Goal: Find specific page/section

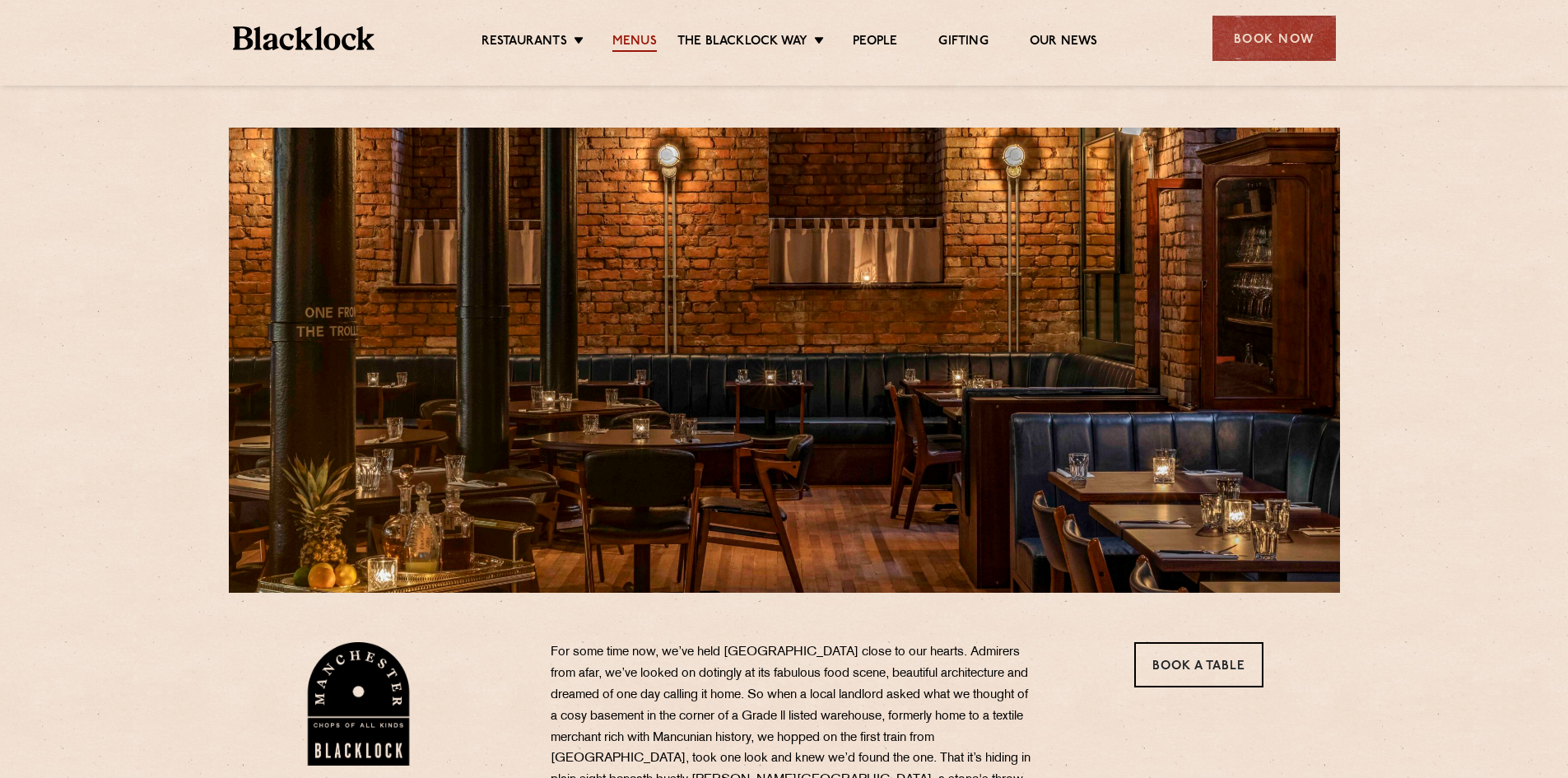
click at [632, 42] on link "Menus" at bounding box center [635, 43] width 44 height 18
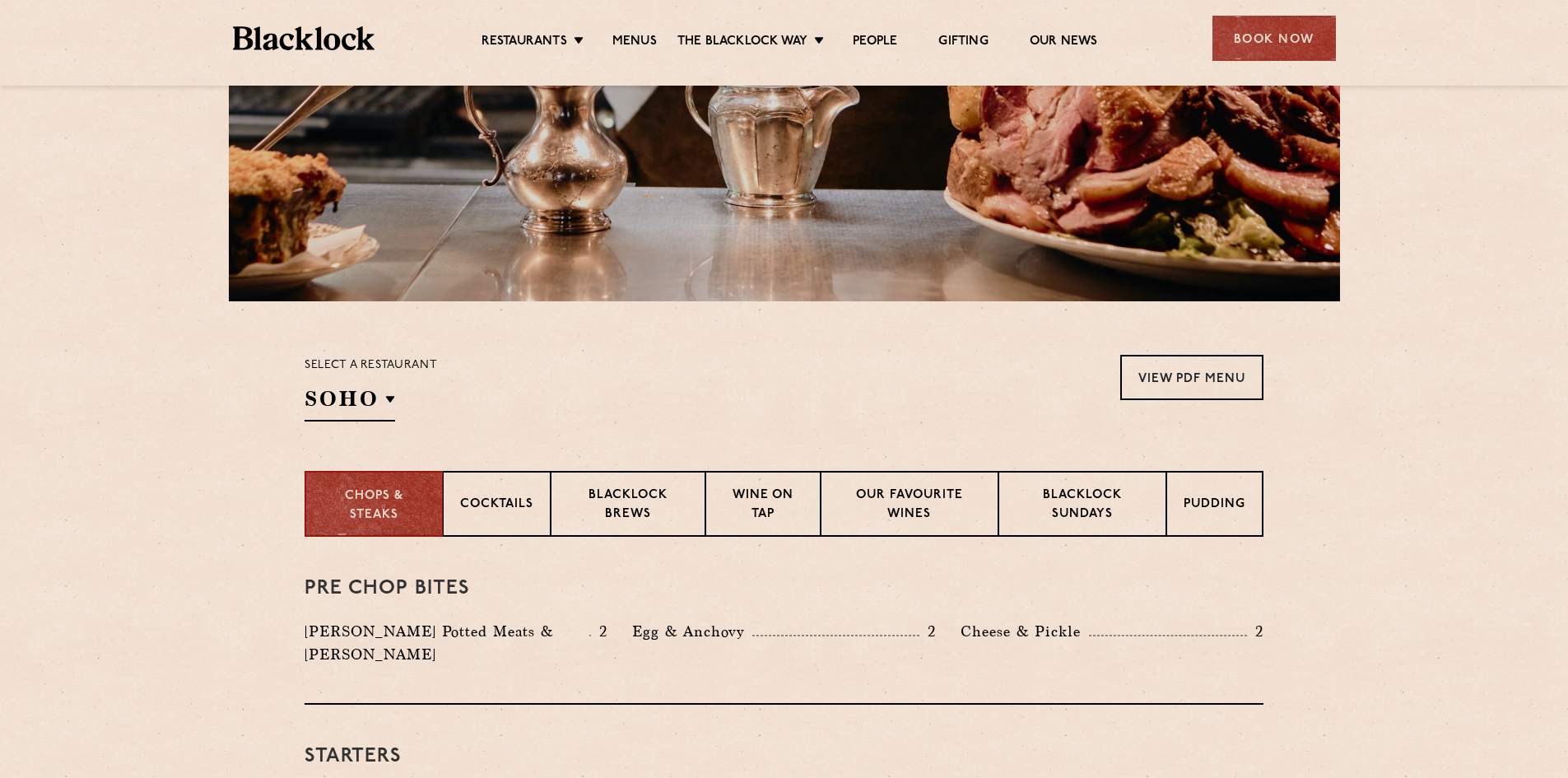
scroll to position [82, 0]
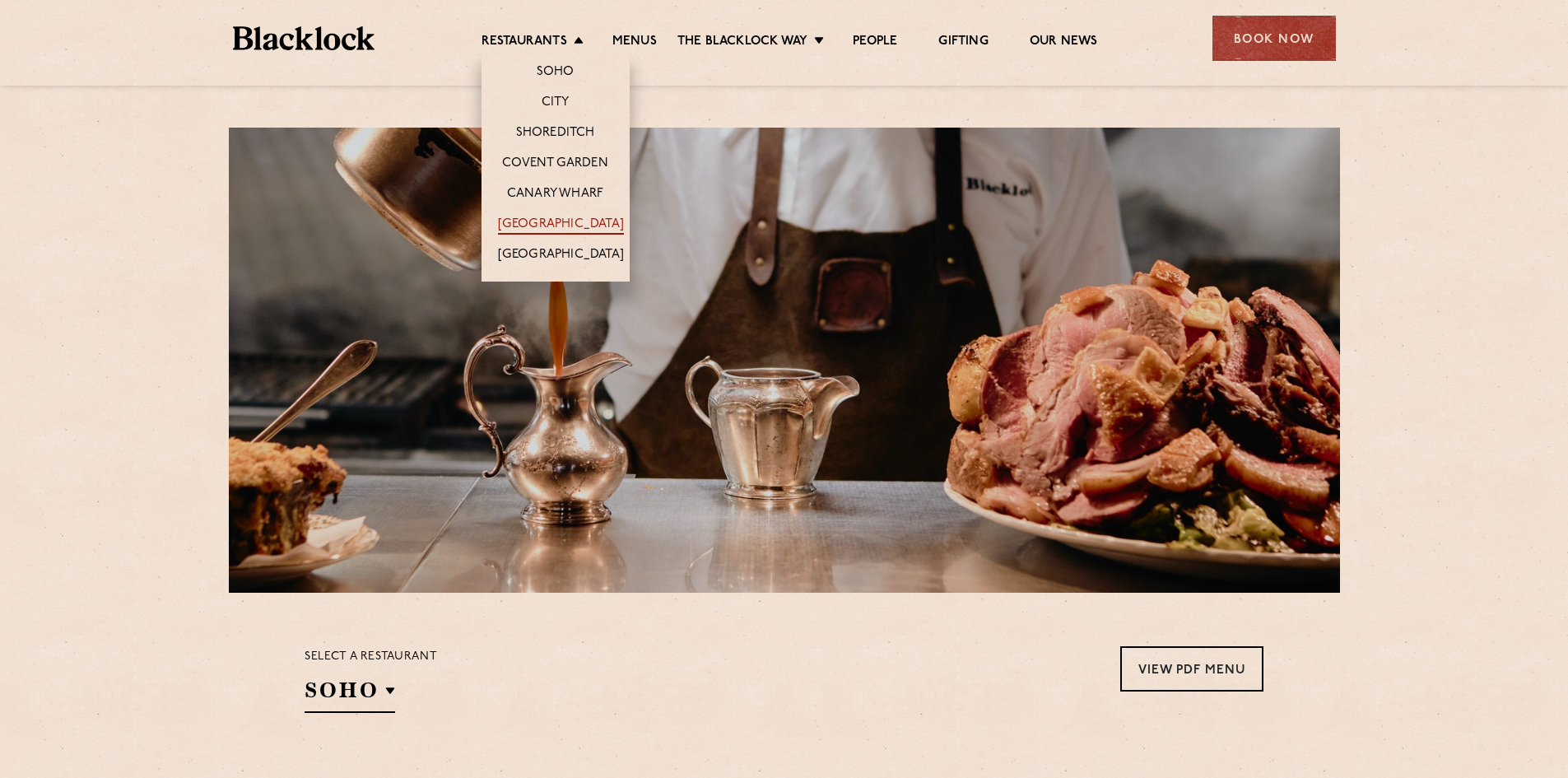
click at [554, 225] on link "[GEOGRAPHIC_DATA]" at bounding box center [561, 225] width 126 height 18
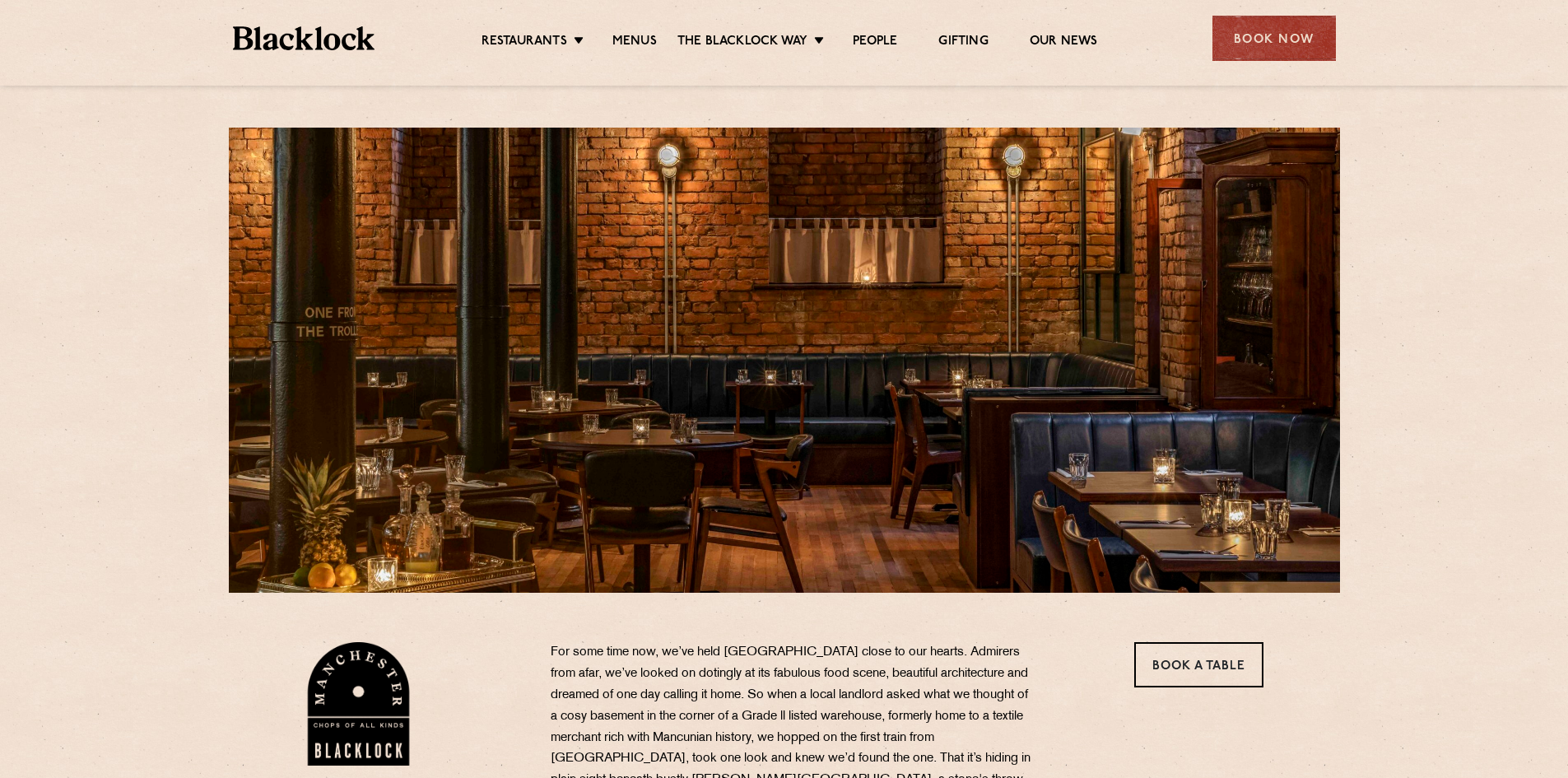
click at [646, 30] on ul "Restaurants Soho City Shoreditch Covent Garden Canary Wharf Manchester Birmingh…" at bounding box center [789, 39] width 829 height 26
click at [641, 45] on link "Menus" at bounding box center [635, 43] width 44 height 18
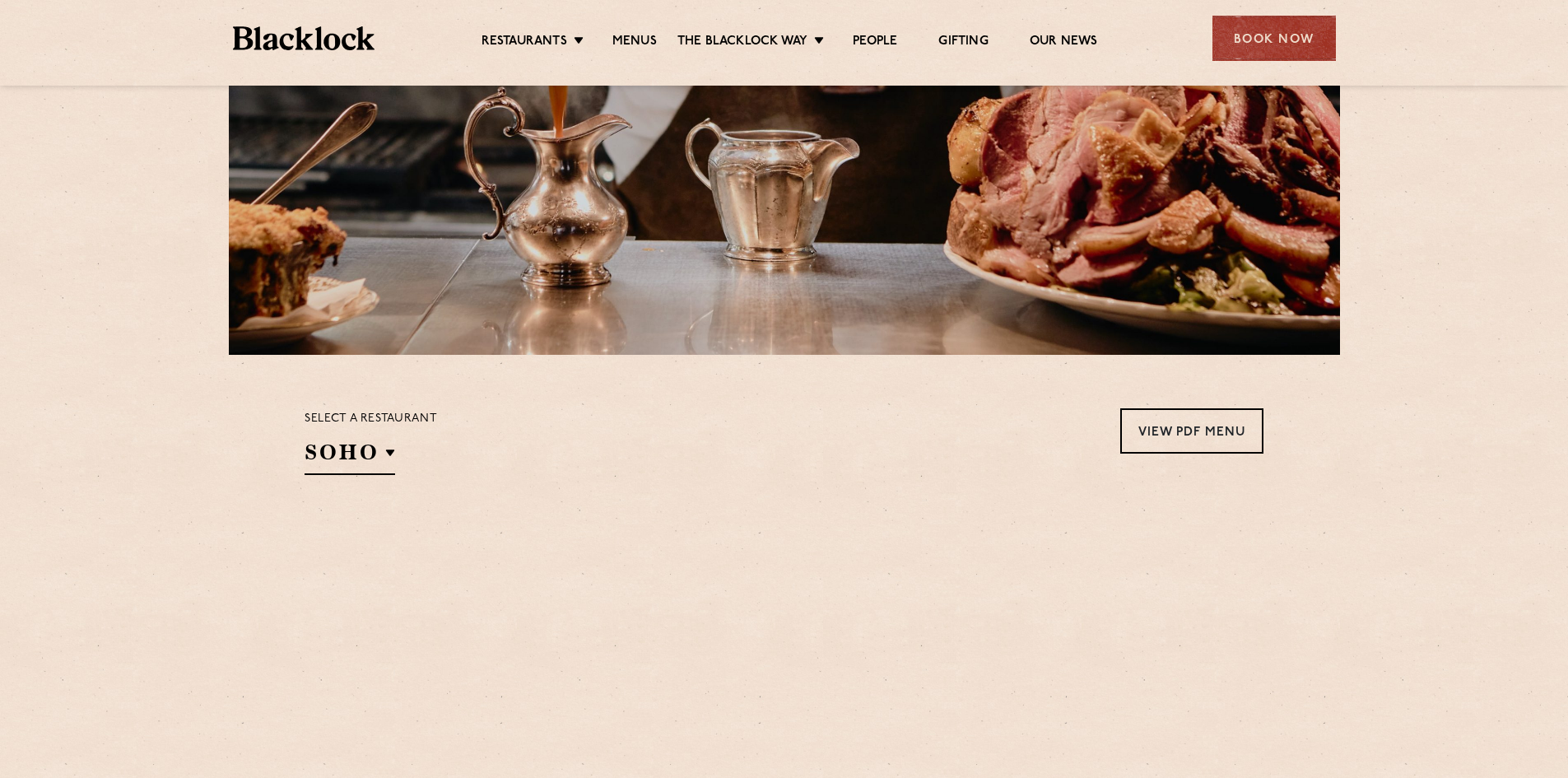
scroll to position [247, 0]
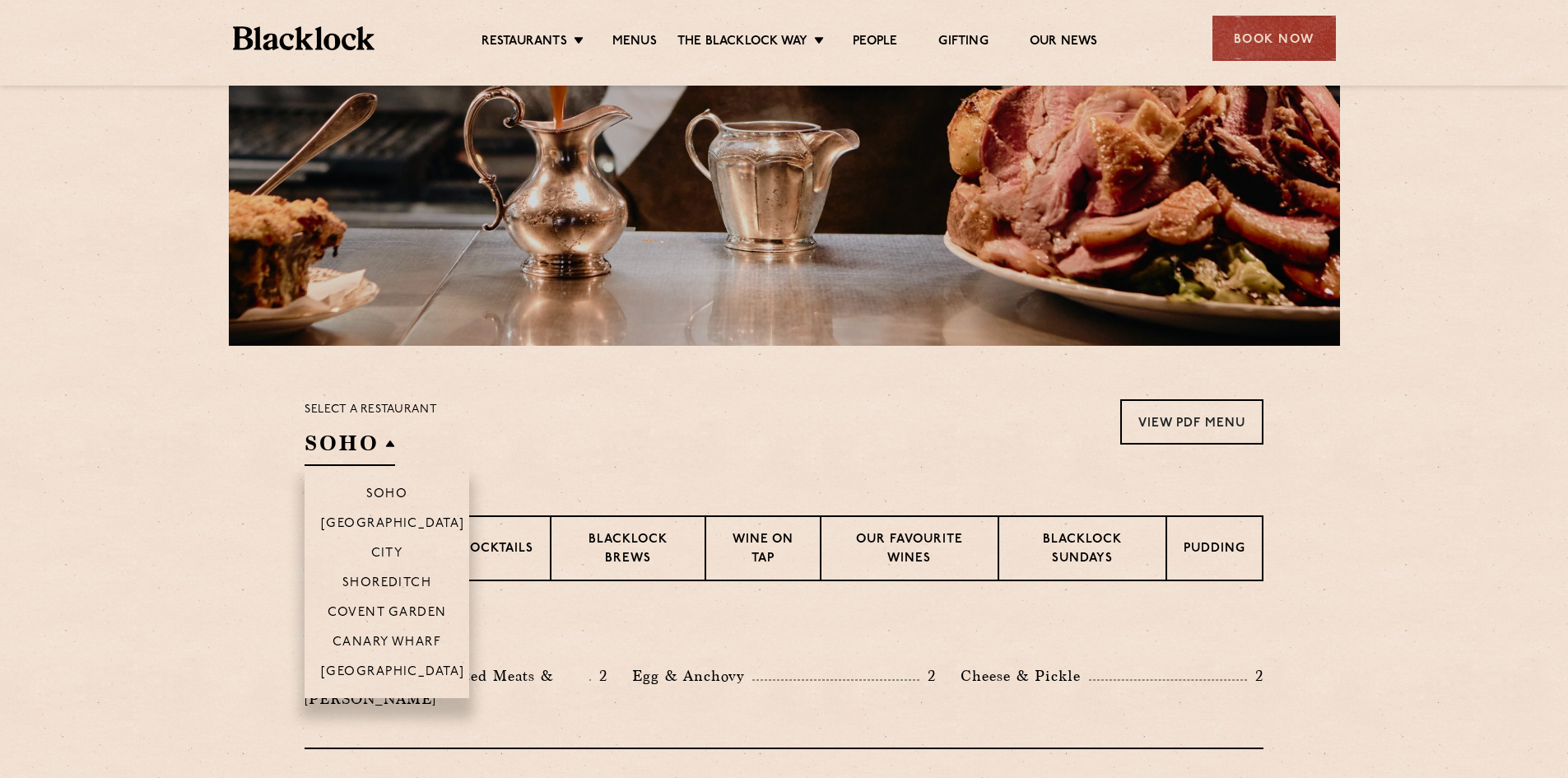
click at [351, 442] on h2 "SOHO" at bounding box center [349, 447] width 91 height 37
click at [383, 663] on li "[GEOGRAPHIC_DATA]" at bounding box center [386, 676] width 165 height 42
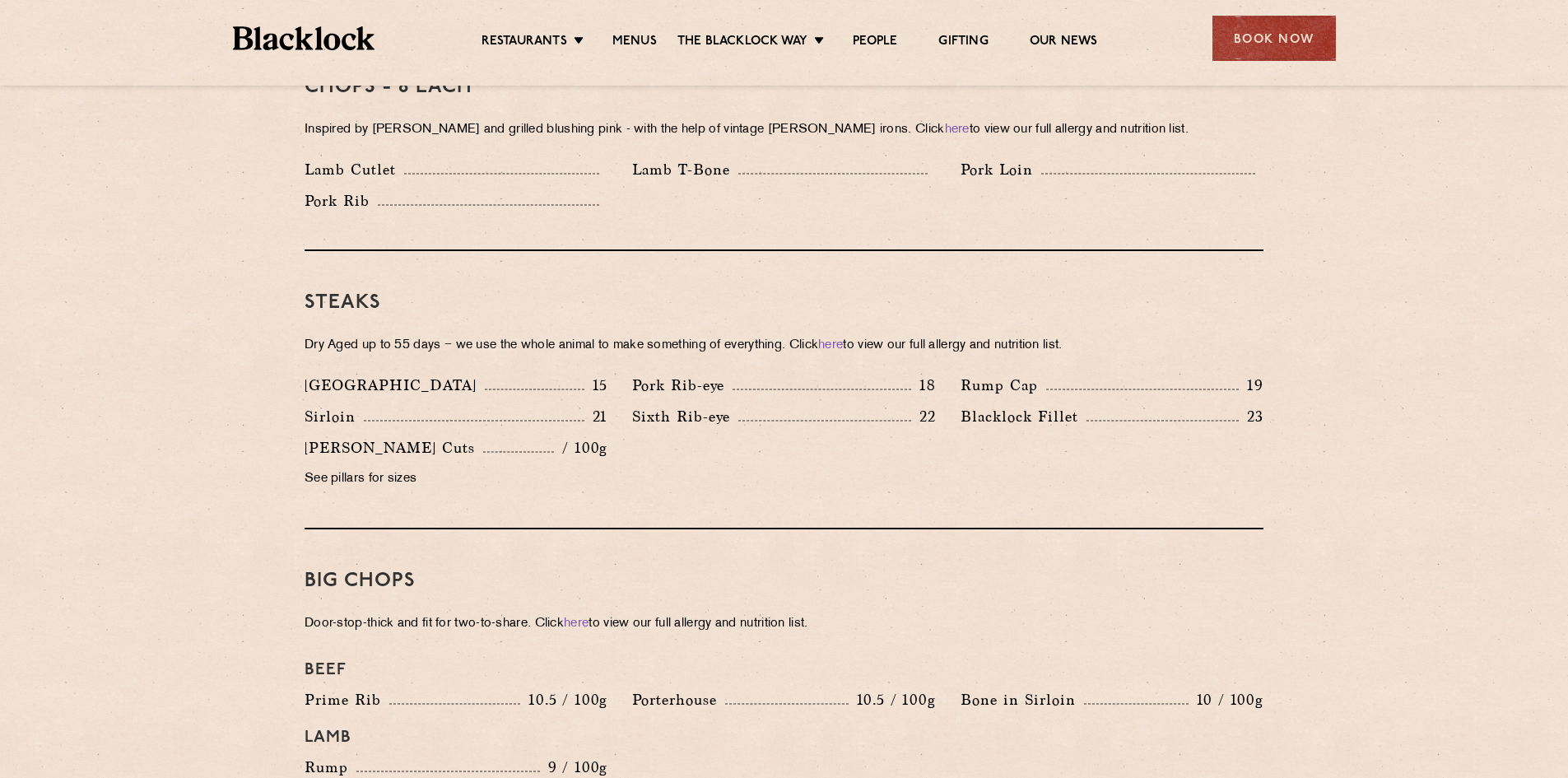
scroll to position [1399, 0]
